Goal: Task Accomplishment & Management: Manage account settings

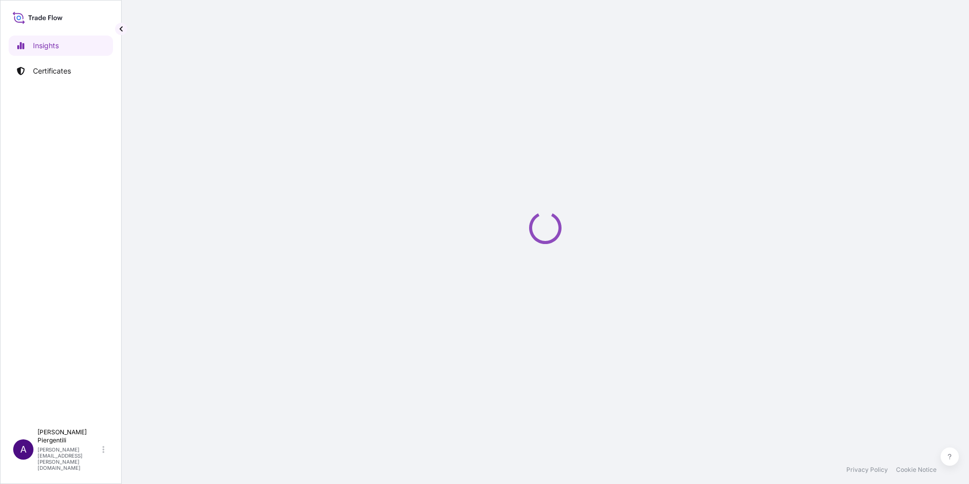
select select "2025"
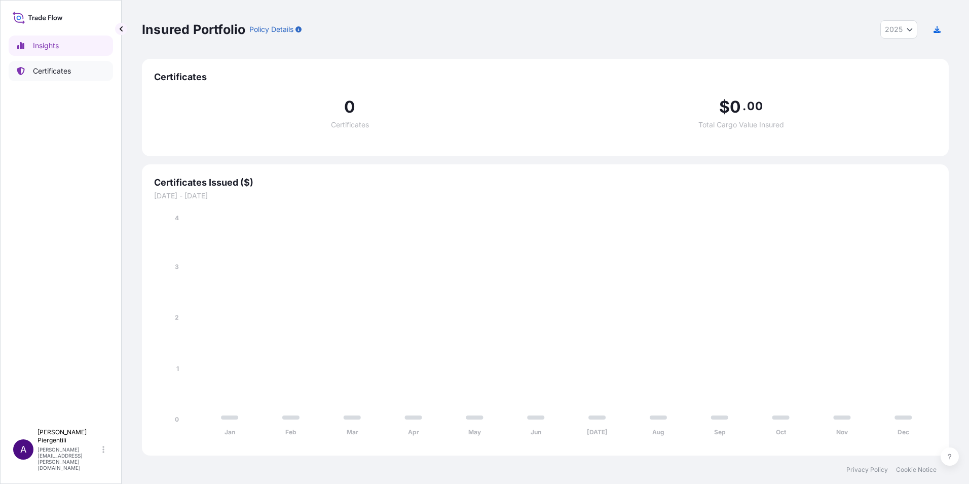
click at [49, 67] on p "Certificates" at bounding box center [52, 71] width 38 height 10
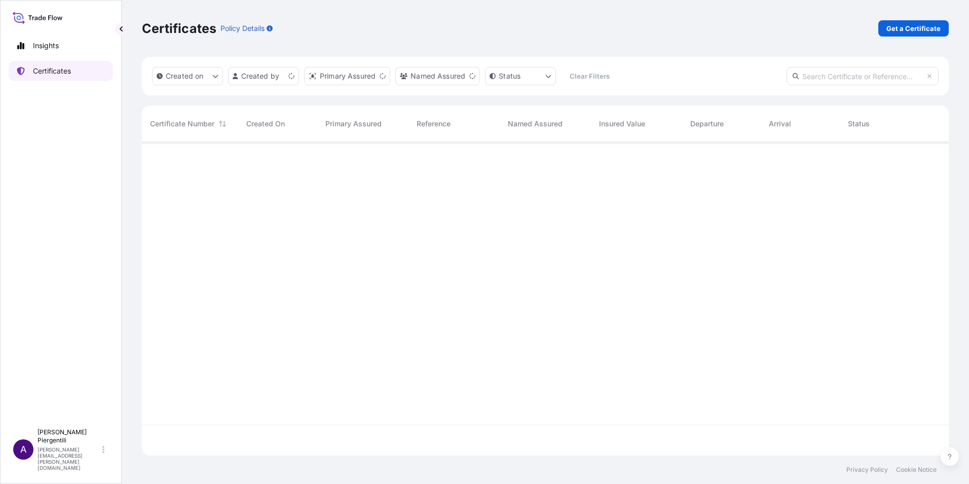
scroll to position [311, 799]
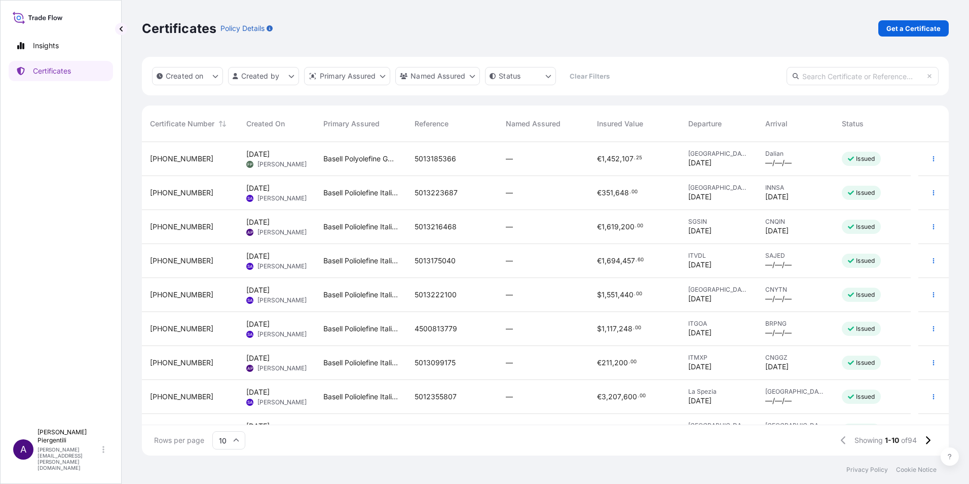
click at [260, 222] on span "Sep 9, 2025" at bounding box center [257, 222] width 23 height 10
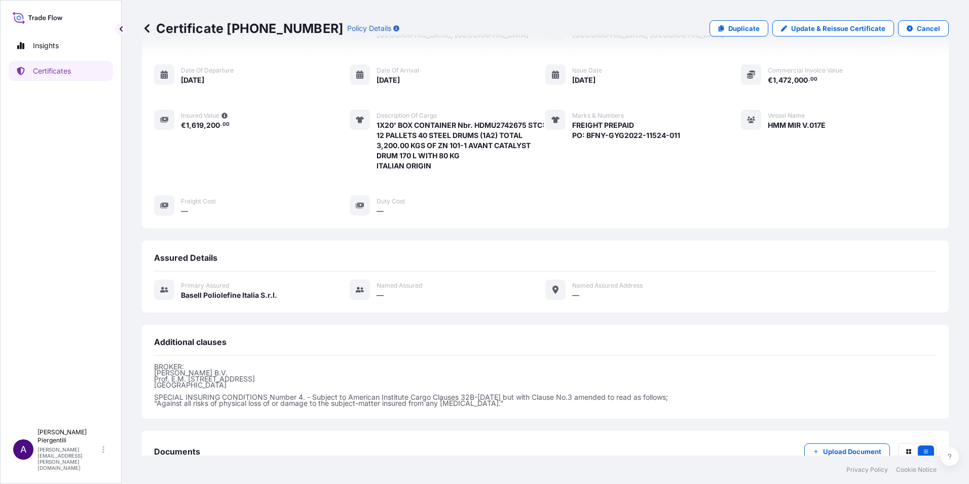
scroll to position [157, 0]
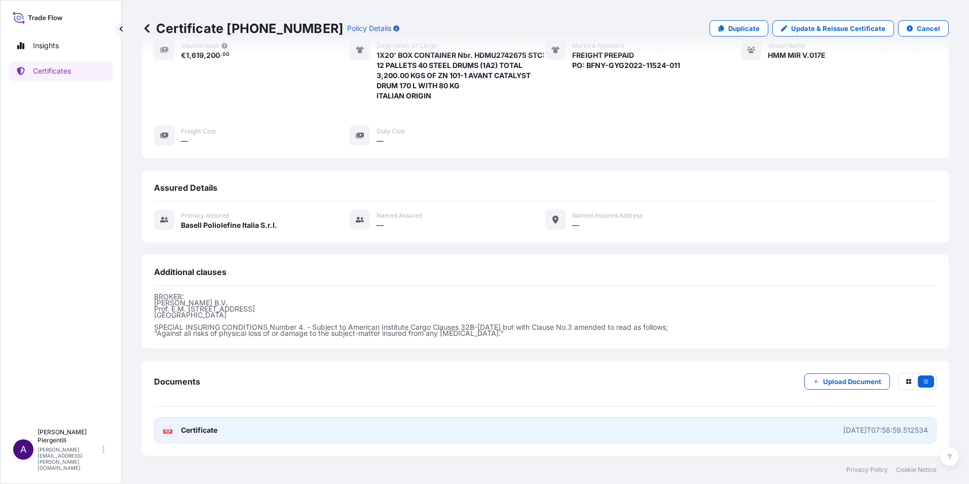
click at [184, 428] on span "Certificate" at bounding box center [199, 430] width 36 height 10
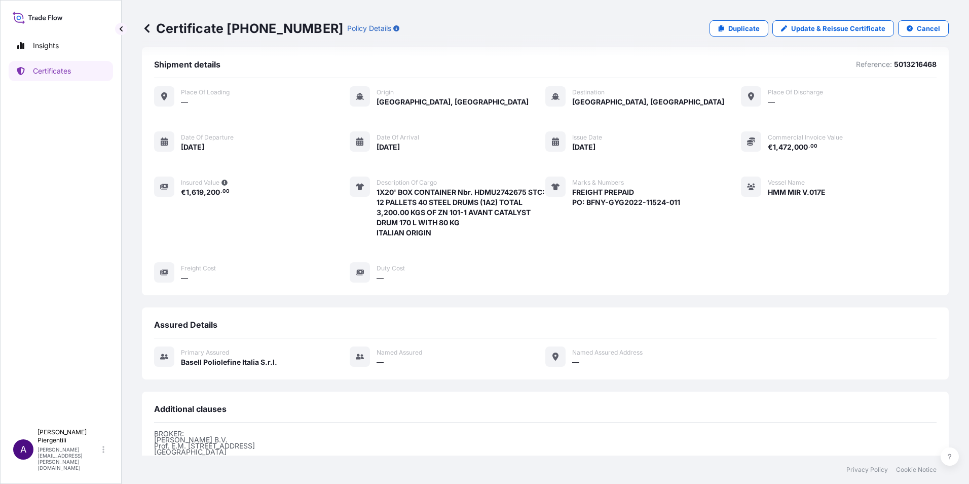
scroll to position [0, 0]
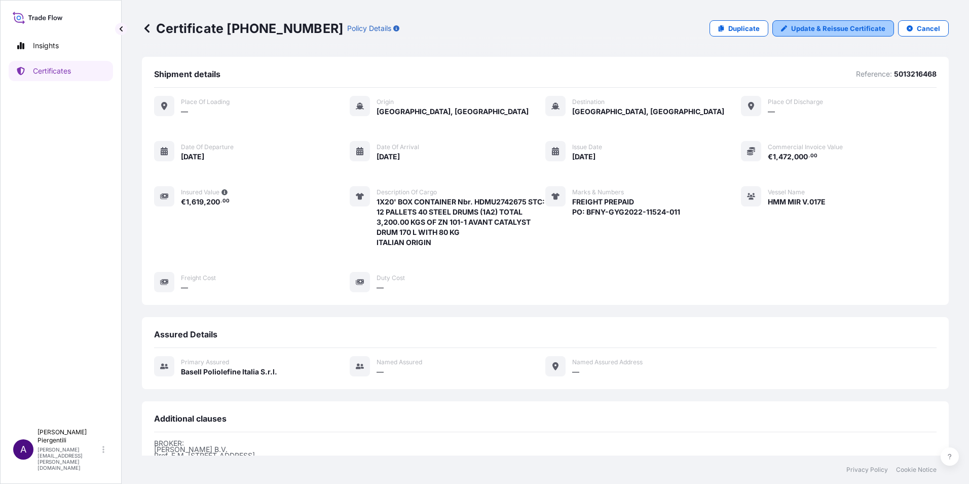
click at [830, 25] on p "Update & Reissue Certificate" at bounding box center [838, 28] width 94 height 10
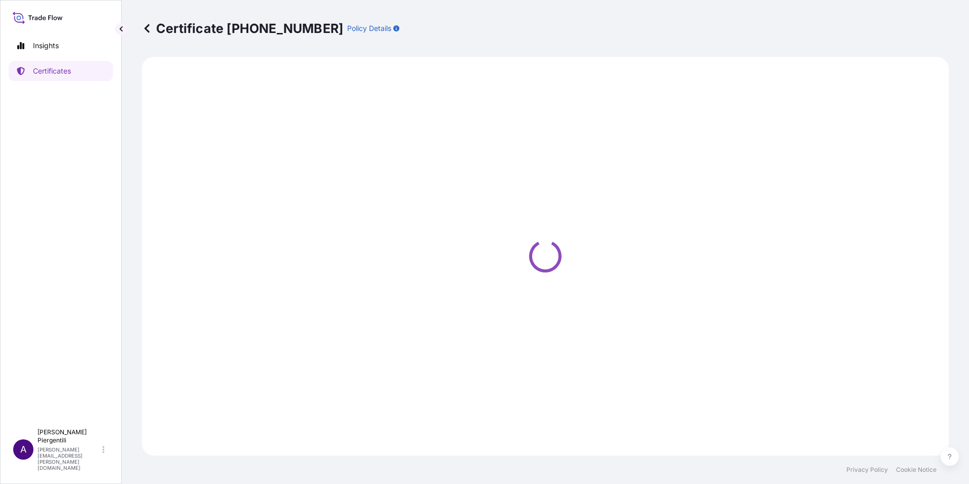
select select "Sea"
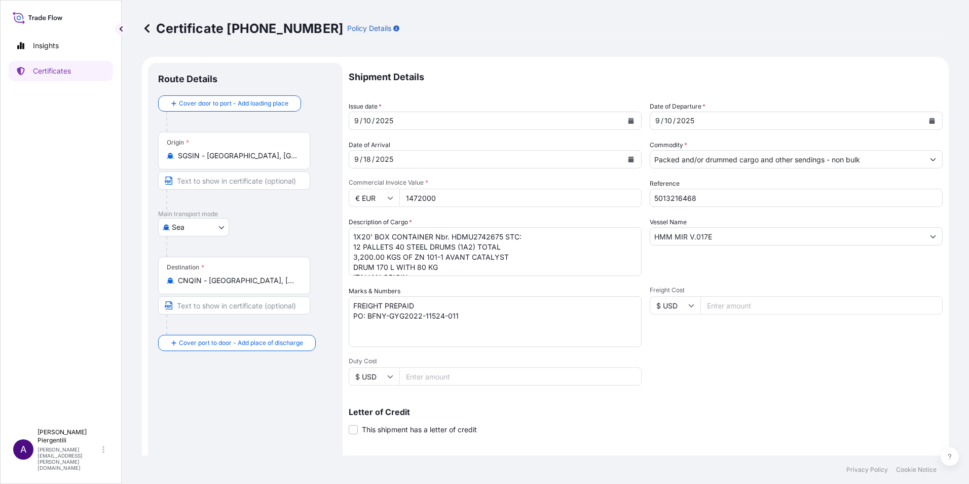
select select "32017"
click at [630, 118] on button "Calendar" at bounding box center [631, 121] width 16 height 16
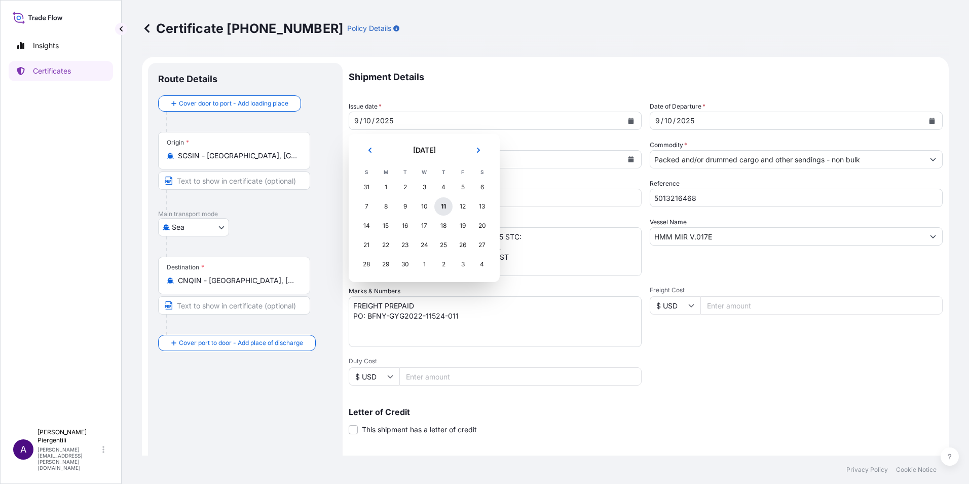
click at [444, 203] on div "11" at bounding box center [443, 206] width 18 height 18
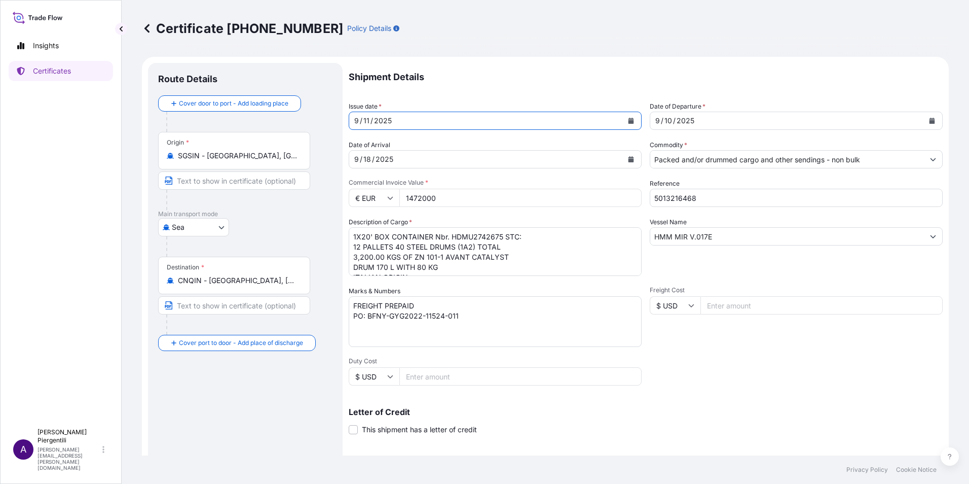
click at [930, 122] on icon "Calendar" at bounding box center [933, 121] width 6 height 6
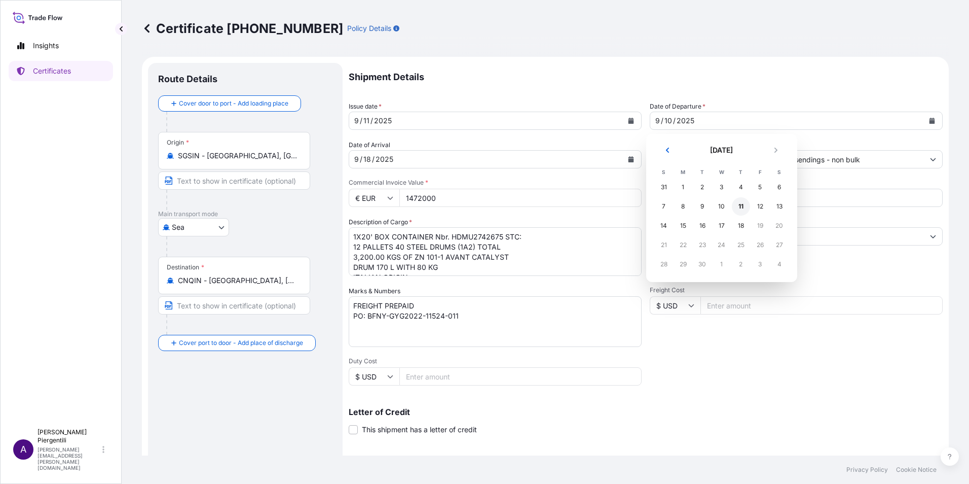
click at [745, 208] on div "11" at bounding box center [741, 206] width 18 height 18
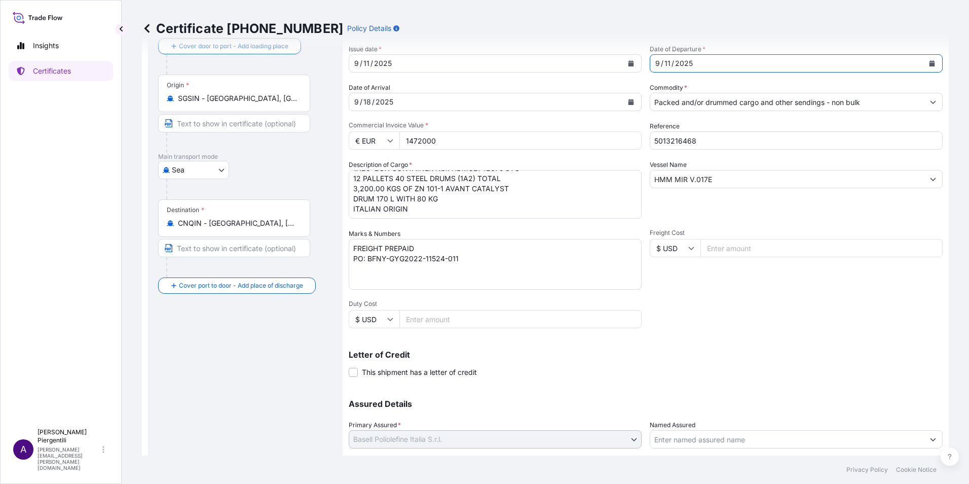
scroll to position [125, 0]
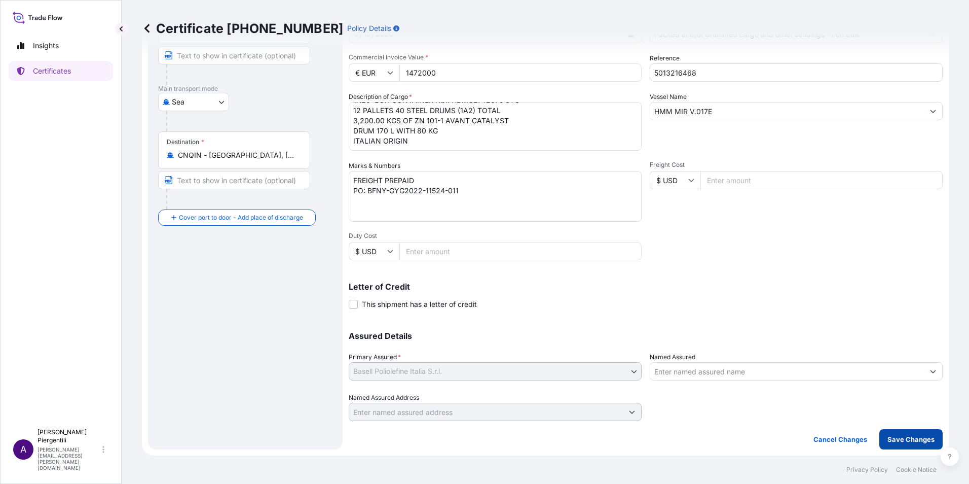
click at [916, 439] on p "Save Changes" at bounding box center [910, 439] width 47 height 10
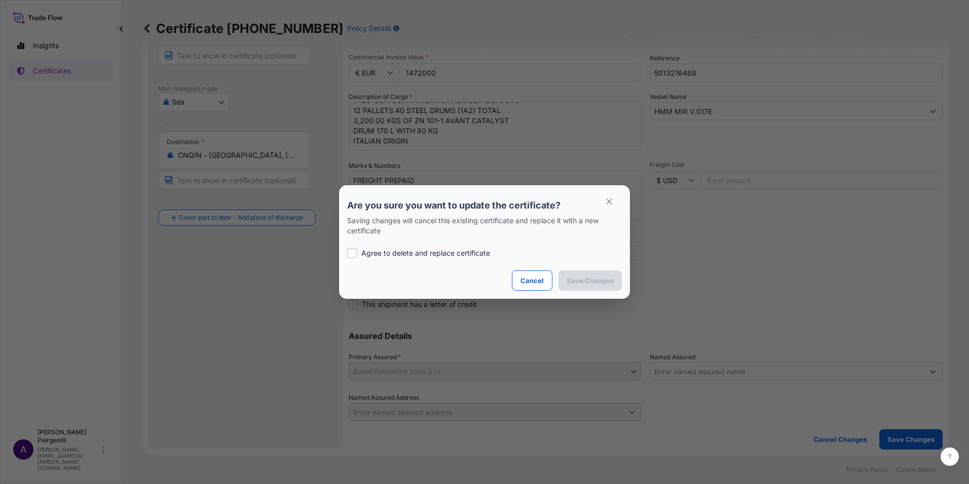
click at [412, 255] on p "Agree to delete and replace certificate" at bounding box center [425, 253] width 129 height 10
checkbox input "true"
click at [593, 276] on p "Save Changes" at bounding box center [590, 280] width 47 height 10
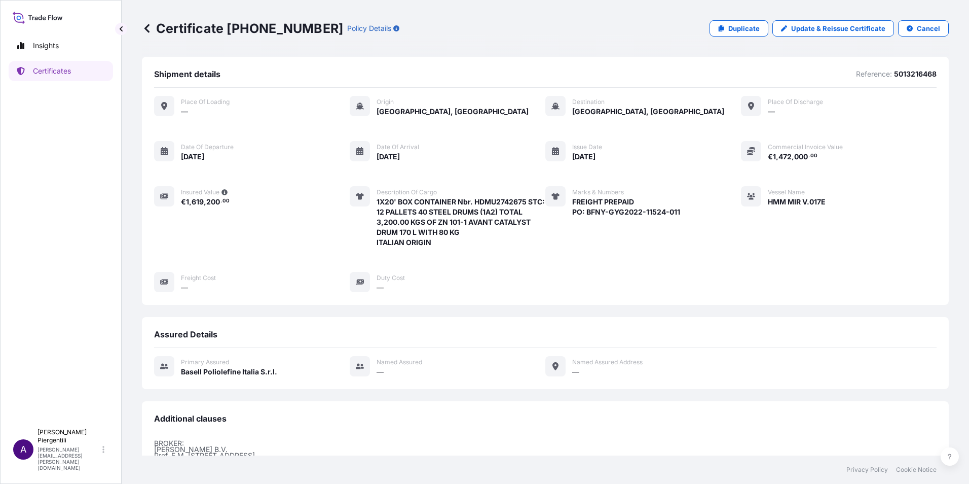
scroll to position [157, 0]
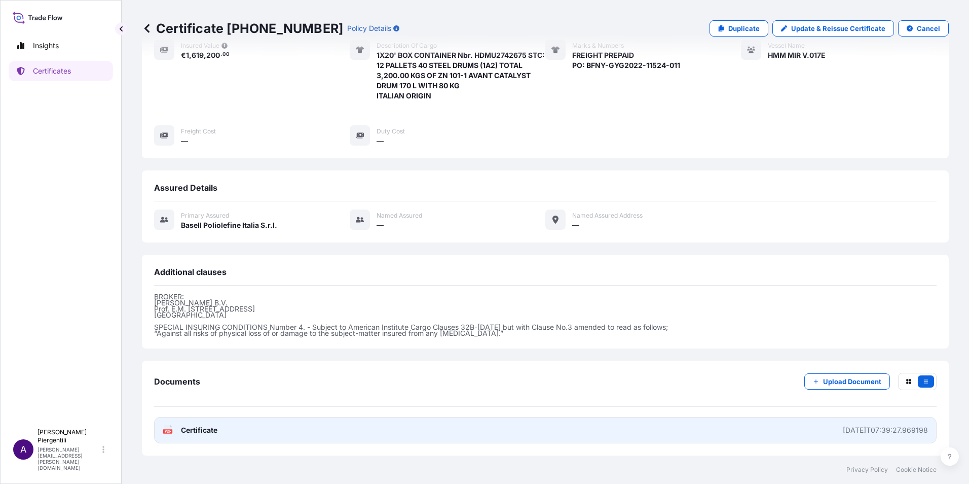
click at [202, 429] on span "Certificate" at bounding box center [199, 430] width 36 height 10
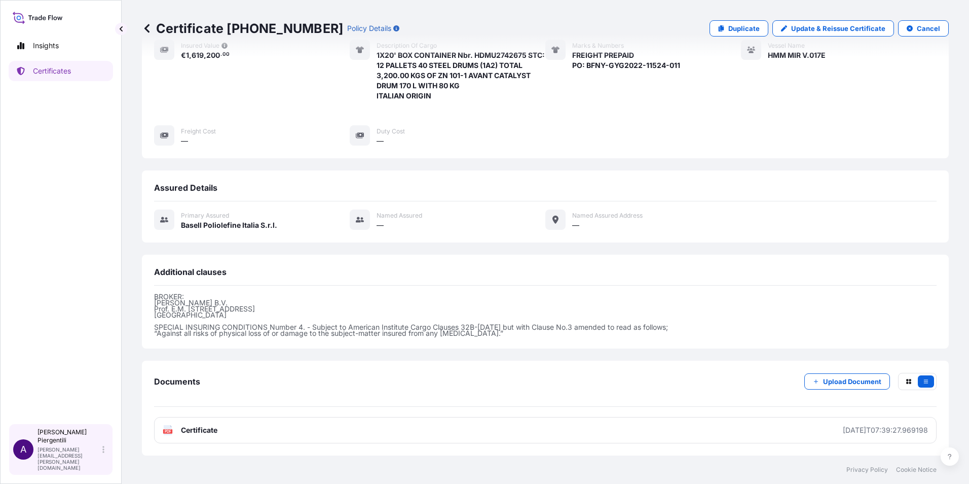
click at [79, 444] on p "Annamaria Piergentili" at bounding box center [69, 436] width 63 height 16
